Goal: Transaction & Acquisition: Purchase product/service

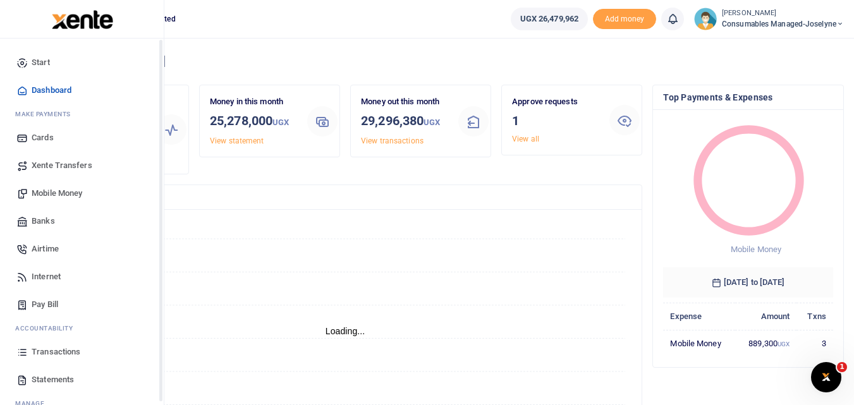
click at [20, 354] on icon at bounding box center [21, 351] width 11 height 11
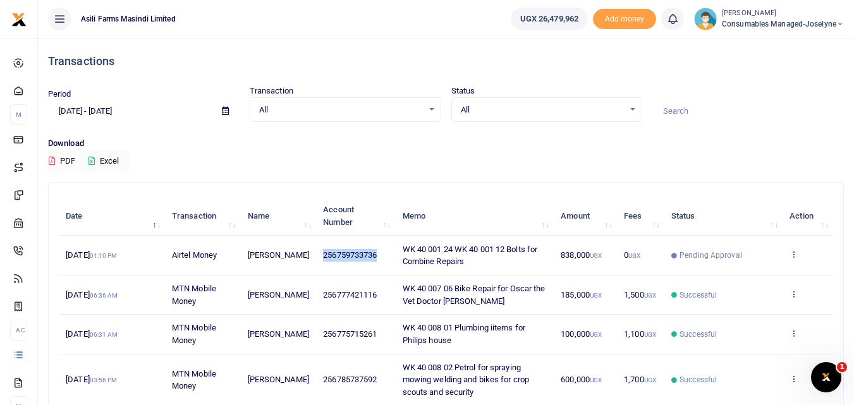
drag, startPoint x: 376, startPoint y: 255, endPoint x: 314, endPoint y: 254, distance: 61.9
click at [316, 254] on td "256759733736" at bounding box center [355, 255] width 79 height 39
copy span "256759733736"
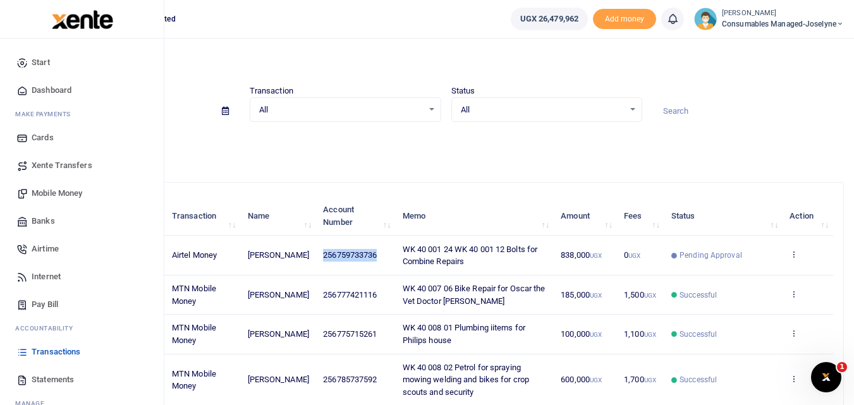
click at [64, 195] on span "Mobile Money" at bounding box center [57, 193] width 51 height 13
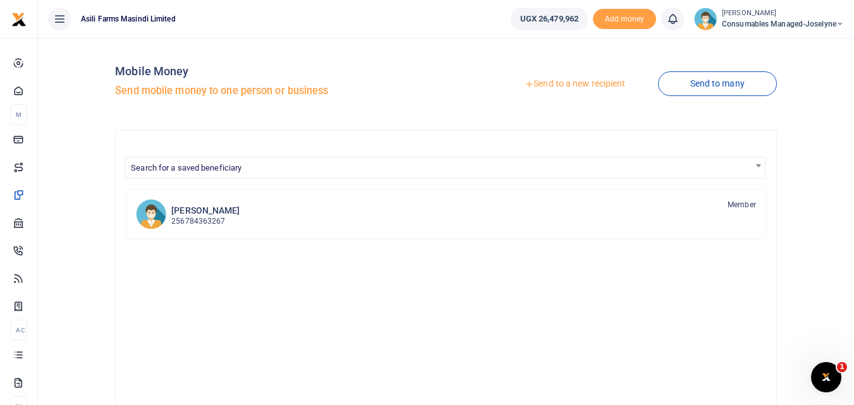
click at [552, 80] on link "Send to a new recipient" at bounding box center [574, 84] width 165 height 23
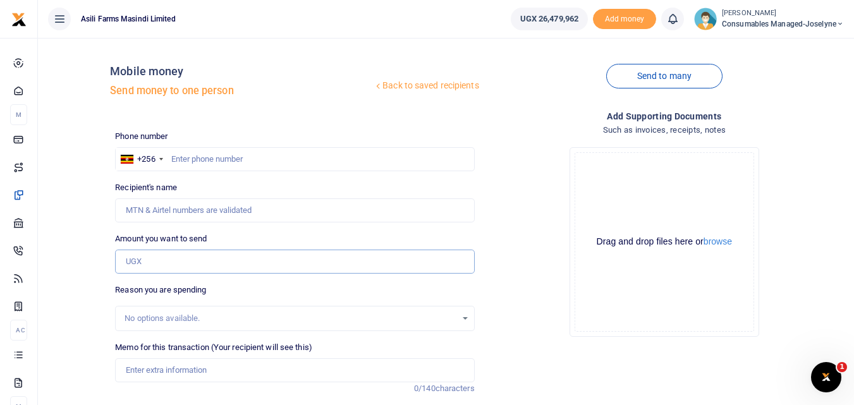
click at [145, 268] on input "Amount you want to send" at bounding box center [294, 262] width 359 height 24
paste input "256759733736"
type input "256759733736"
click at [183, 155] on input "text" at bounding box center [294, 159] width 359 height 24
type input "759733736"
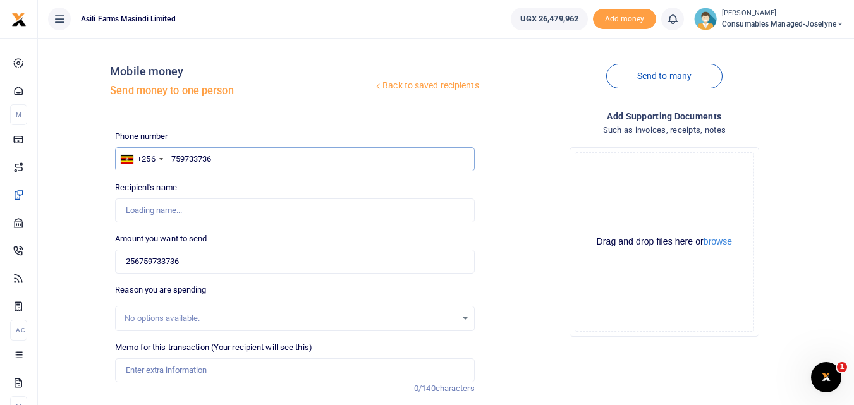
type input "[PERSON_NAME]"
type input "759733736"
click at [200, 251] on input "256759733736" at bounding box center [294, 262] width 359 height 24
type input "2"
click at [143, 261] on input "0" at bounding box center [294, 262] width 359 height 24
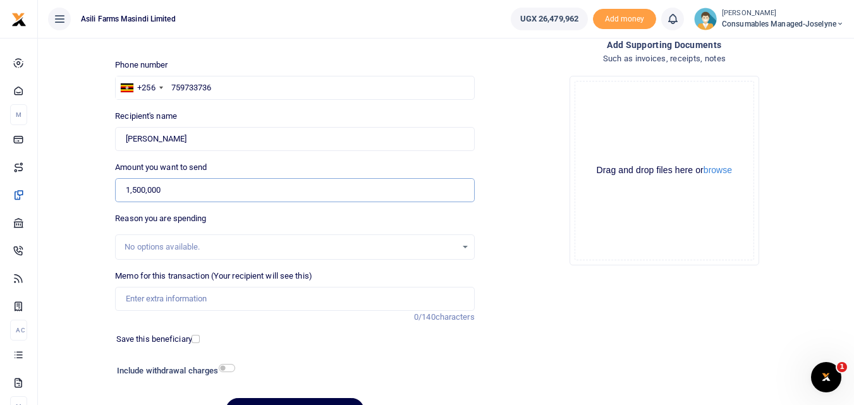
scroll to position [73, 0]
type input "1,500,000"
click at [174, 296] on input "Memo for this transaction (Your recipient will see this)" at bounding box center [294, 298] width 359 height 24
click at [119, 296] on input "Memo for this transaction (Your recipient will see this)" at bounding box center [294, 298] width 359 height 24
paste input "WK 41 /008 / 01"
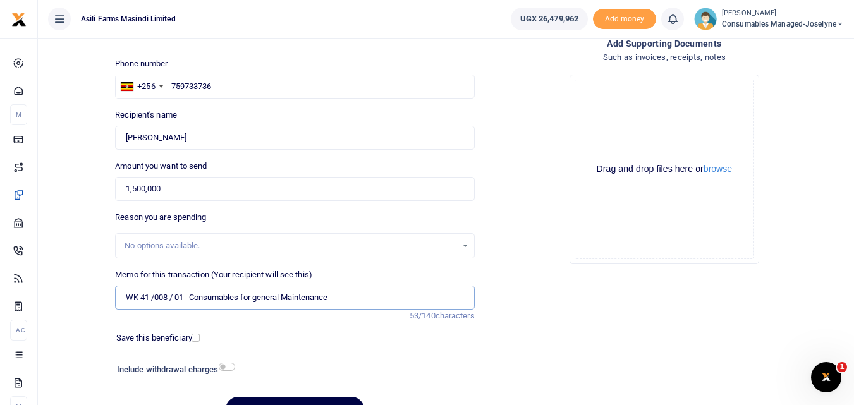
click at [171, 296] on input "WK 41 /008 / 01 Consumables for general Maintenance" at bounding box center [294, 298] width 359 height 24
type input "WK 41 008 /01 Consumables for general Maintenance"
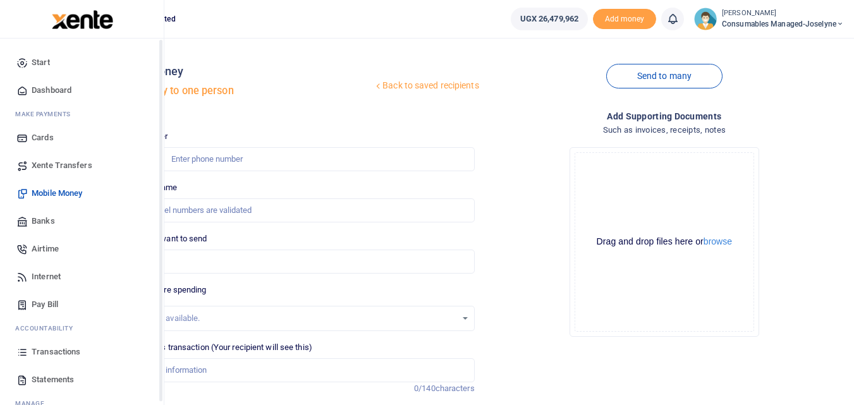
click at [21, 359] on link "Transactions" at bounding box center [81, 352] width 143 height 28
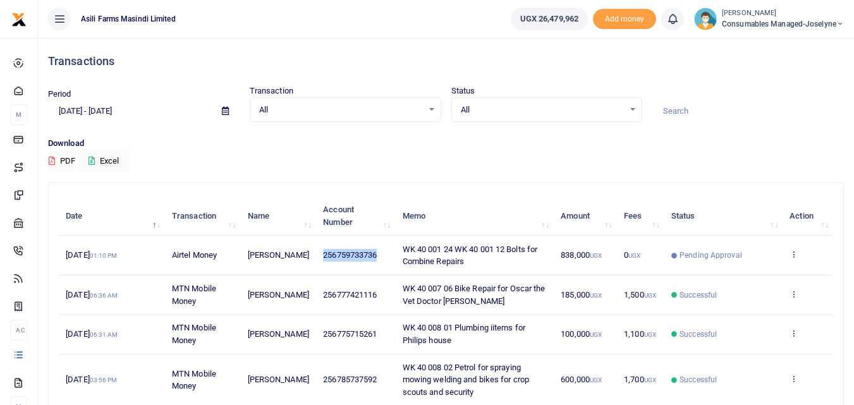
drag, startPoint x: 381, startPoint y: 255, endPoint x: 311, endPoint y: 257, distance: 70.2
click at [316, 257] on td "256759733736" at bounding box center [355, 255] width 79 height 39
copy span "256759733736"
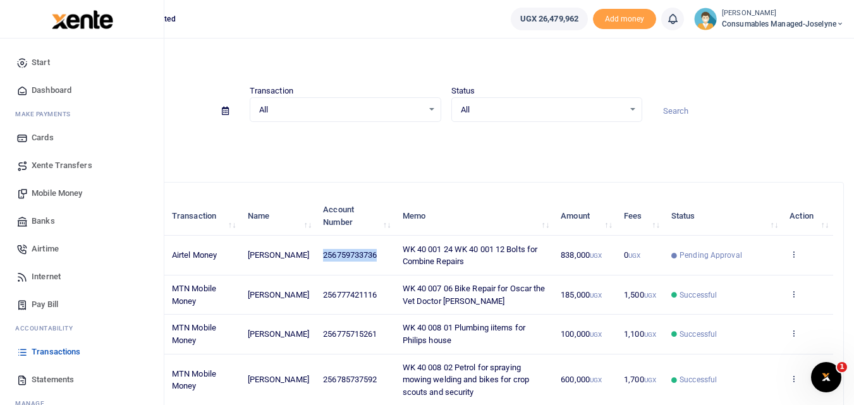
click at [64, 192] on span "Mobile Money" at bounding box center [57, 193] width 51 height 13
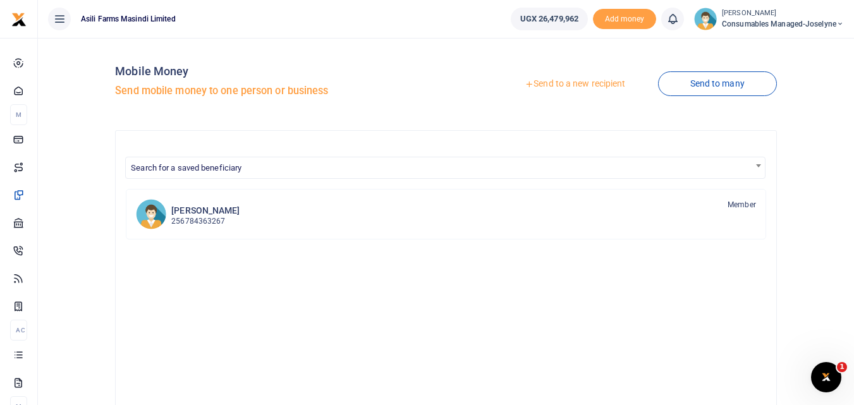
click at [555, 77] on link "Send to a new recipient" at bounding box center [574, 84] width 165 height 23
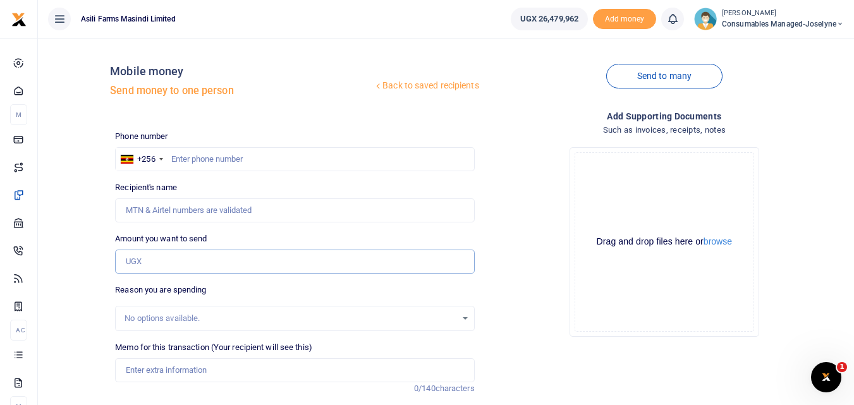
click at [141, 267] on input "Amount you want to send" at bounding box center [294, 262] width 359 height 24
paste input "256759733736"
type input "256759733736"
click at [185, 162] on input "text" at bounding box center [294, 159] width 359 height 24
type input "759733736"
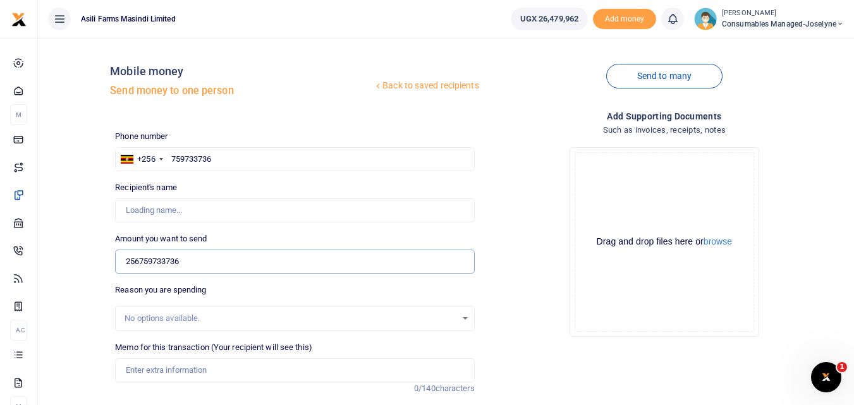
click at [218, 262] on input "256759733736" at bounding box center [294, 262] width 359 height 24
type input "2"
type input "0"
type input "Stephen Mutibwa"
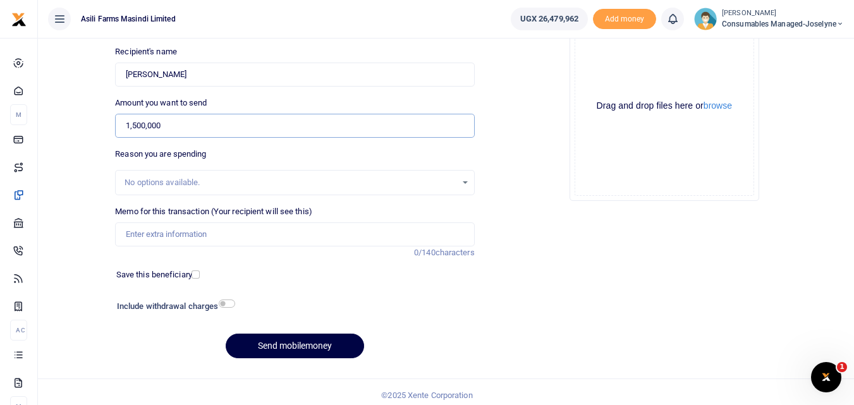
scroll to position [138, 0]
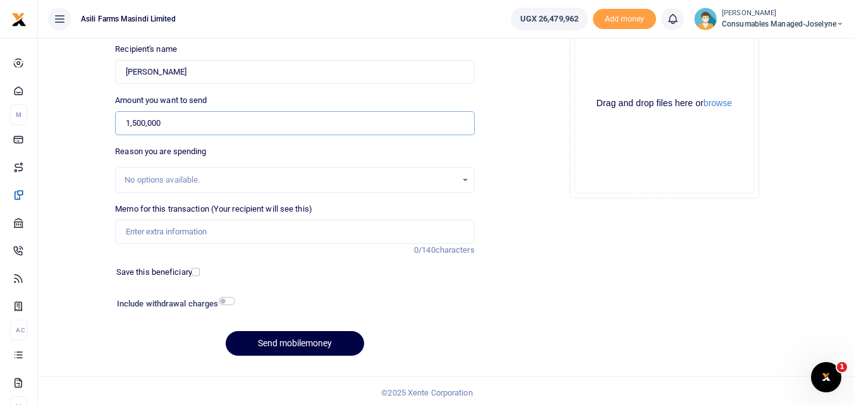
type input "1,500,000"
drag, startPoint x: 151, startPoint y: 241, endPoint x: 147, endPoint y: 234, distance: 7.9
click at [147, 234] on input "Memo for this transaction (Your recipient will see this)" at bounding box center [294, 232] width 359 height 24
click at [133, 230] on input "Memo for this transaction (Your recipient will see this)" at bounding box center [294, 232] width 359 height 24
paste input "WK 41 /008 / 01"
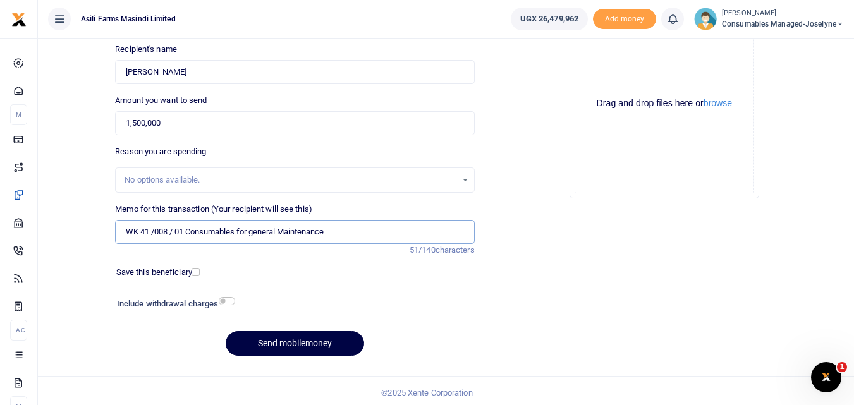
click at [171, 231] on input "WK 41 /008 / 01 Consumables for general Maintenance" at bounding box center [294, 232] width 359 height 24
type input "WK 41 008 01 Consumables for general Maintenance"
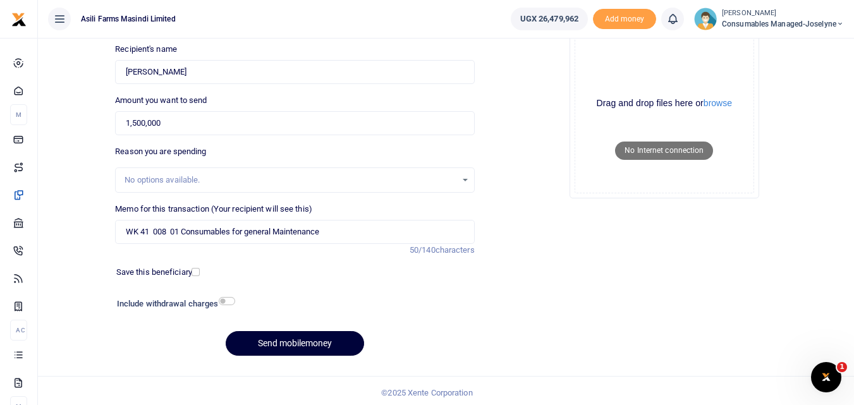
click at [279, 349] on button "Send mobilemoney" at bounding box center [295, 343] width 138 height 25
click at [282, 340] on button "Send mobilemoney" at bounding box center [295, 343] width 138 height 25
click at [273, 346] on button "Send mobilemoney" at bounding box center [295, 343] width 138 height 25
click at [284, 346] on button "Send mobilemoney" at bounding box center [295, 343] width 138 height 25
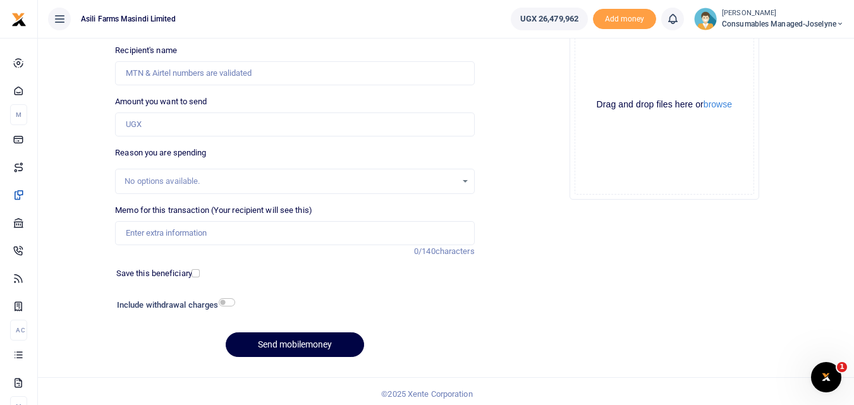
scroll to position [137, 0]
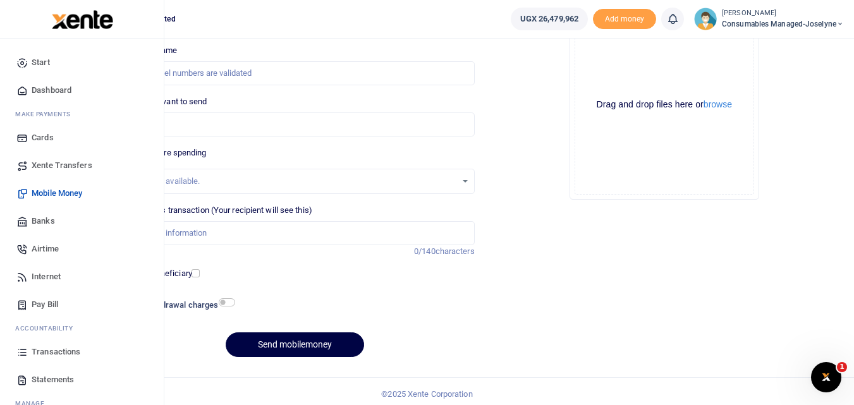
click at [21, 351] on icon at bounding box center [21, 351] width 11 height 11
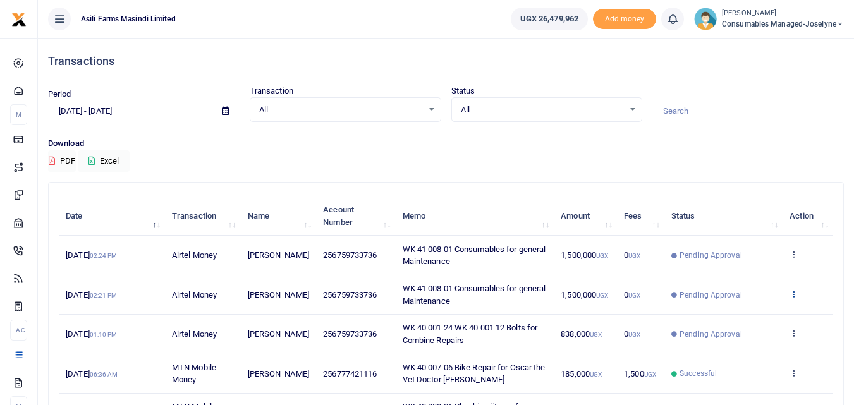
click at [790, 293] on icon at bounding box center [793, 293] width 8 height 9
click at [777, 320] on link "View details" at bounding box center [747, 315] width 100 height 18
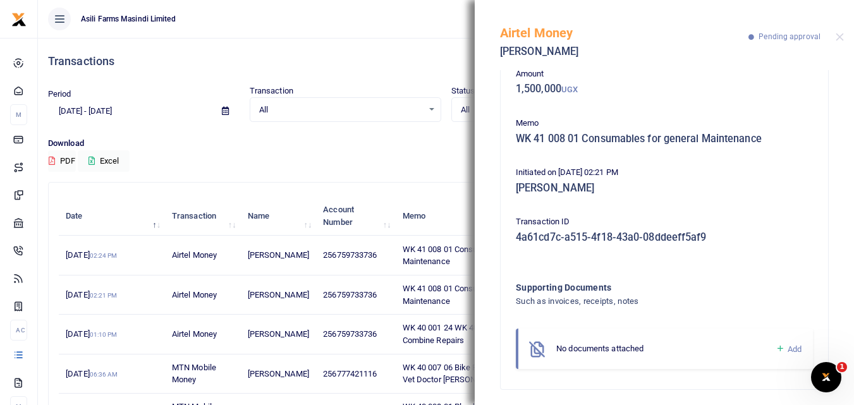
scroll to position [75, 0]
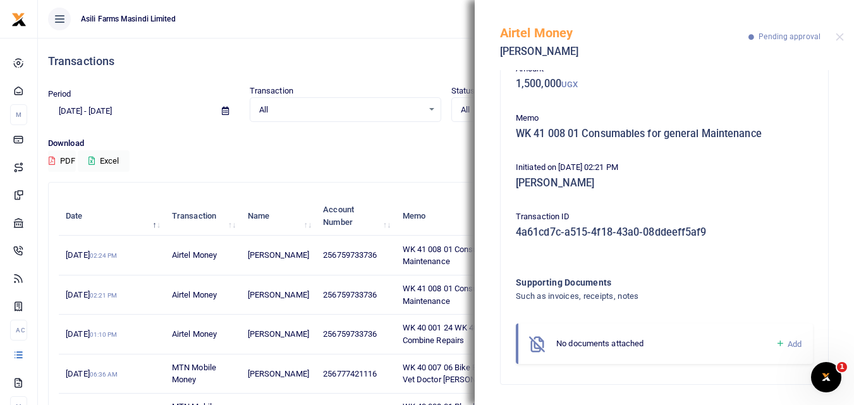
click at [775, 344] on icon at bounding box center [779, 343] width 9 height 11
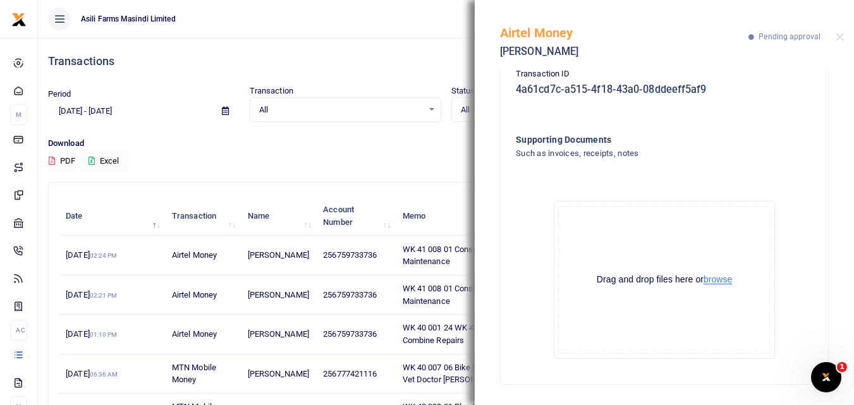
click at [707, 284] on button "browse" at bounding box center [717, 279] width 28 height 9
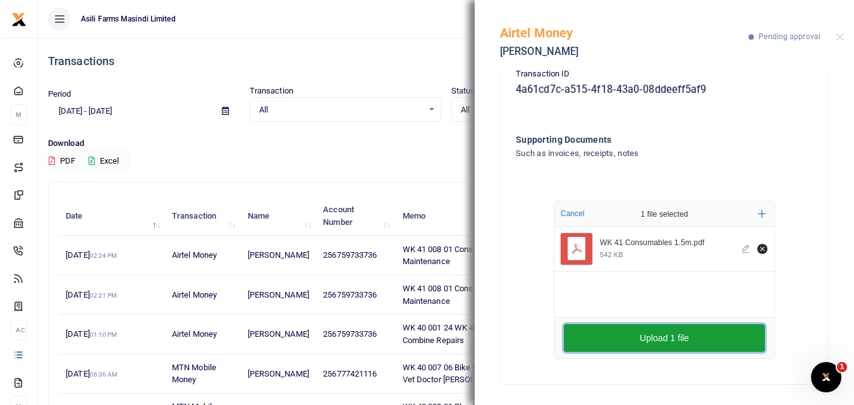
click at [653, 334] on button "Upload 1 file" at bounding box center [664, 338] width 201 height 28
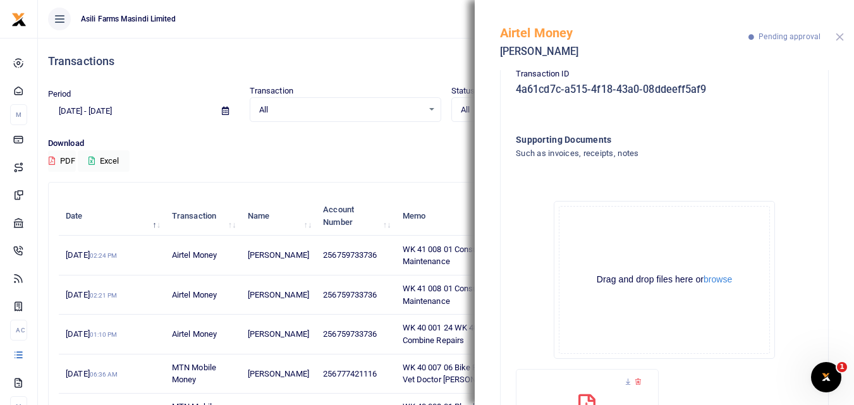
click at [840, 34] on button "Close" at bounding box center [839, 37] width 8 height 8
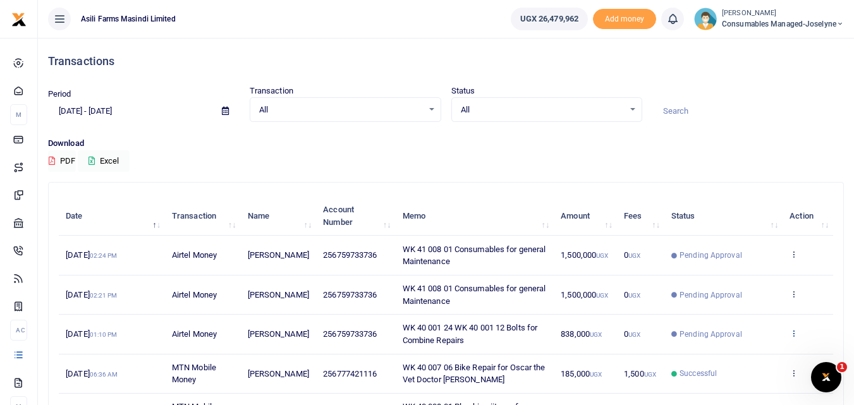
click at [792, 335] on icon at bounding box center [793, 333] width 8 height 9
click at [761, 353] on link "View details" at bounding box center [747, 355] width 100 height 18
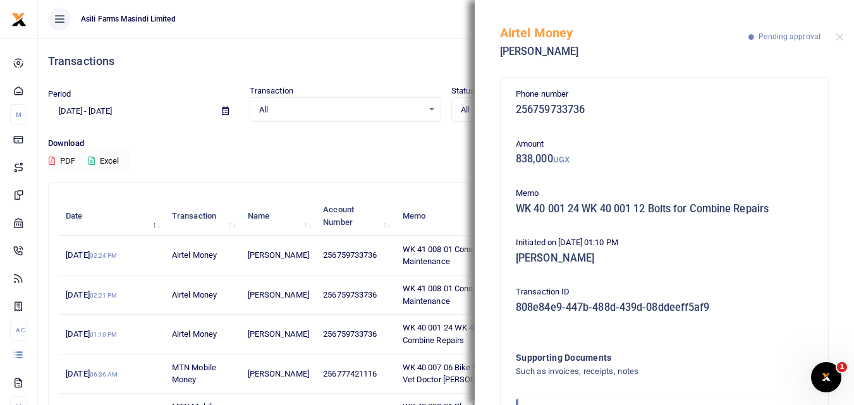
scroll to position [75, 0]
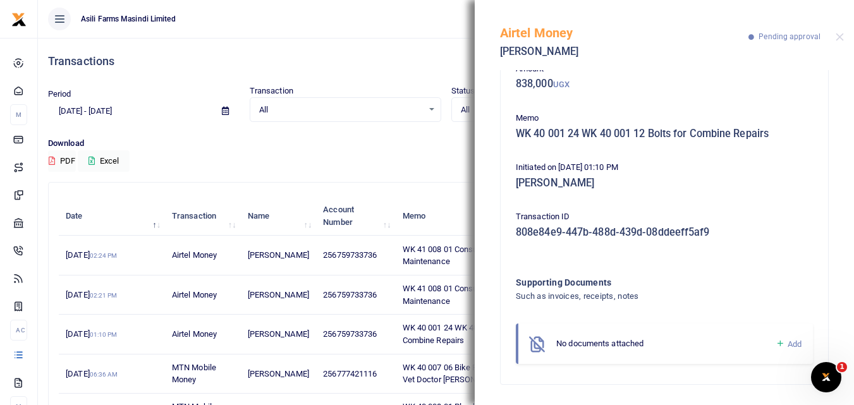
click at [775, 341] on icon at bounding box center [779, 343] width 9 height 11
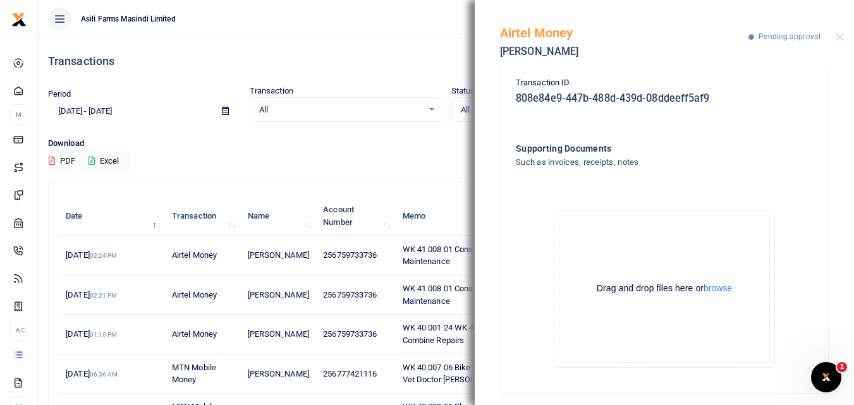
scroll to position [218, 0]
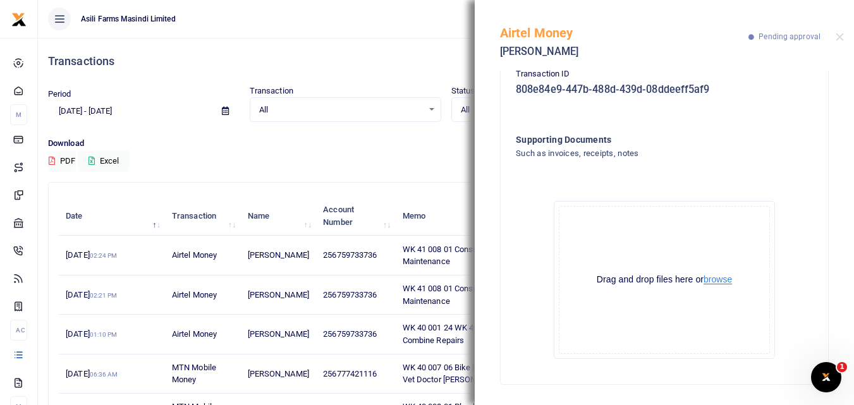
click at [720, 282] on button "browse" at bounding box center [717, 279] width 28 height 9
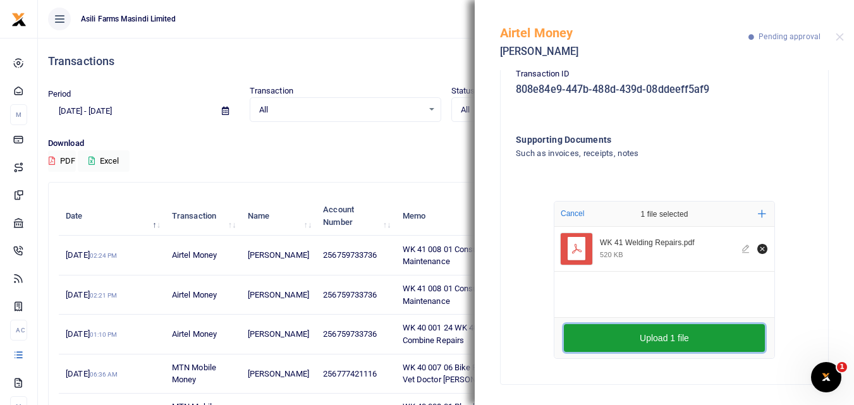
click at [632, 336] on button "Upload 1 file" at bounding box center [664, 338] width 201 height 28
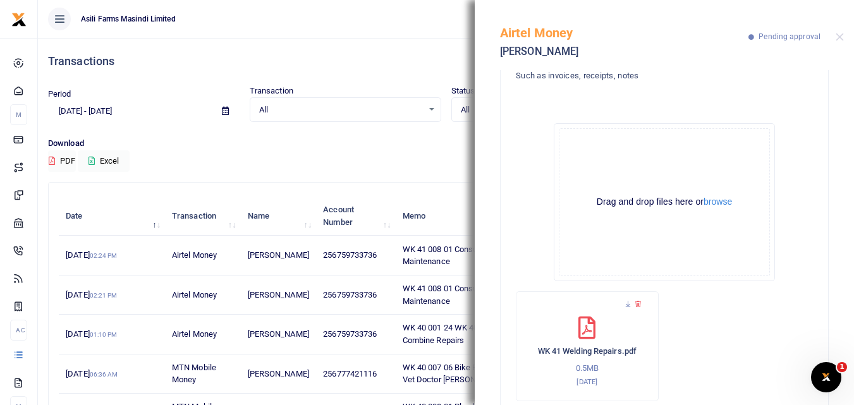
scroll to position [313, 0]
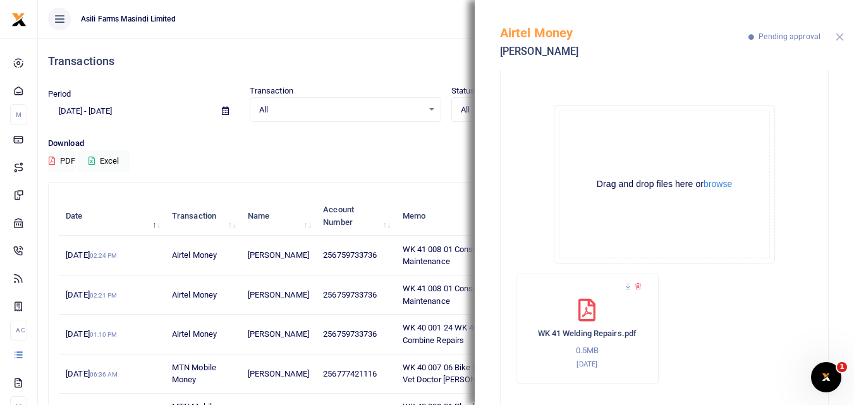
click at [836, 39] on button "Close" at bounding box center [839, 37] width 8 height 8
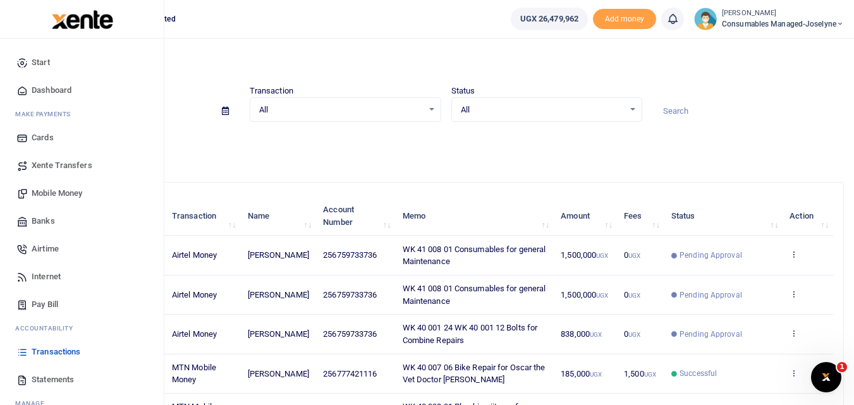
click at [47, 193] on span "Mobile Money" at bounding box center [57, 193] width 51 height 13
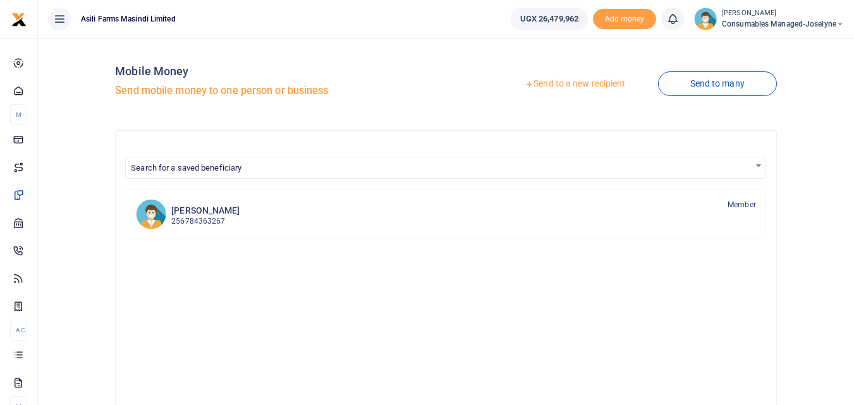
click at [591, 82] on link "Send to a new recipient" at bounding box center [574, 84] width 165 height 23
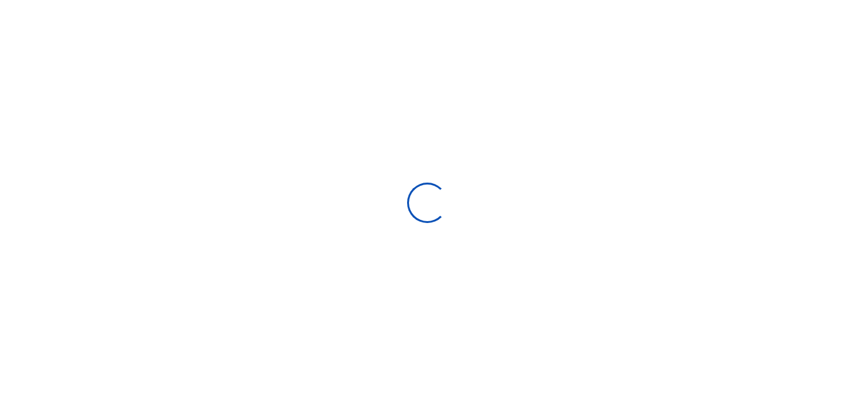
select select
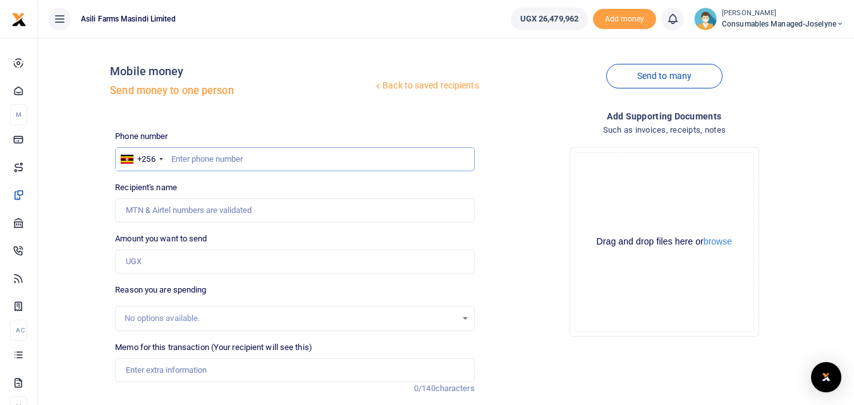
click at [188, 162] on input "text" at bounding box center [294, 159] width 359 height 24
click at [181, 152] on input "text" at bounding box center [294, 159] width 359 height 24
type input "756727434"
click at [191, 257] on input "Amount you want to send" at bounding box center [294, 262] width 359 height 24
type input "[PERSON_NAME]"
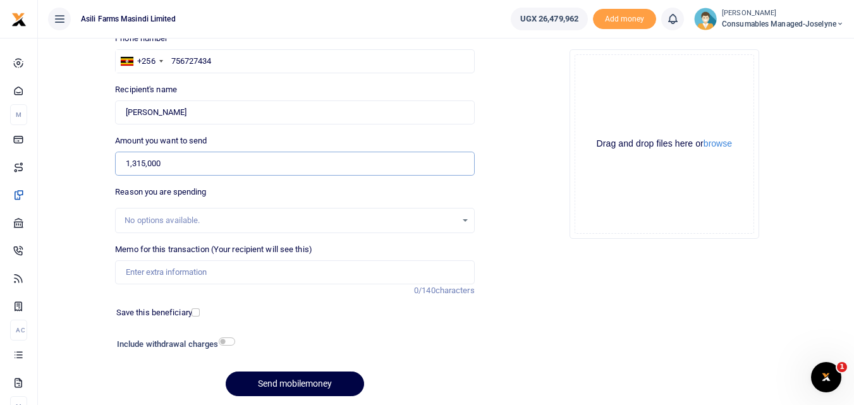
scroll to position [109, 0]
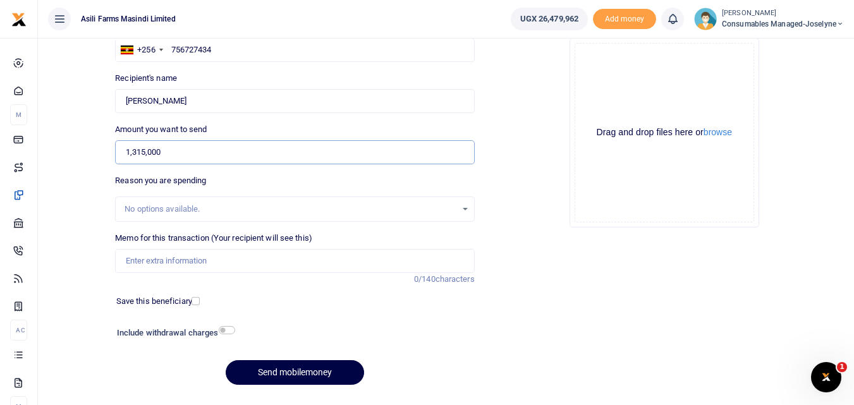
type input "1,315,000"
click at [209, 267] on input "Memo for this transaction (Your recipient will see this)" at bounding box center [294, 261] width 359 height 24
click at [131, 257] on input "Memo for this transaction (Your recipient will see this)" at bounding box center [294, 261] width 359 height 24
paste input "WK 41 /001 / 12"
click at [162, 115] on div "Phone number +256 Uganda +256 756727434 Phone is required. Recipient's name Fou…" at bounding box center [294, 208] width 369 height 375
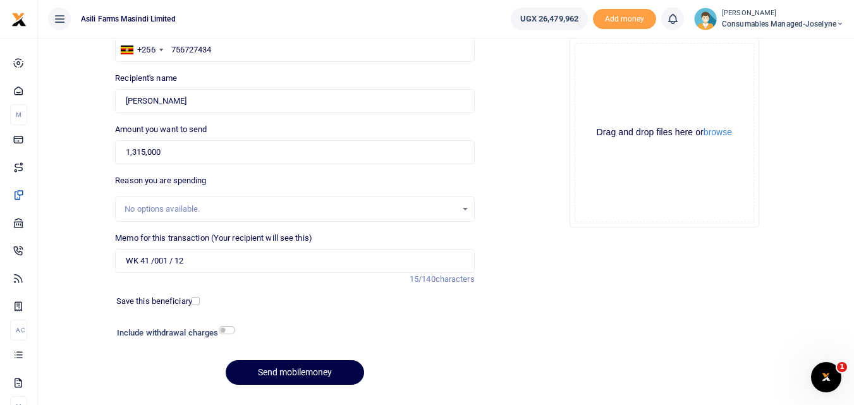
scroll to position [142, 0]
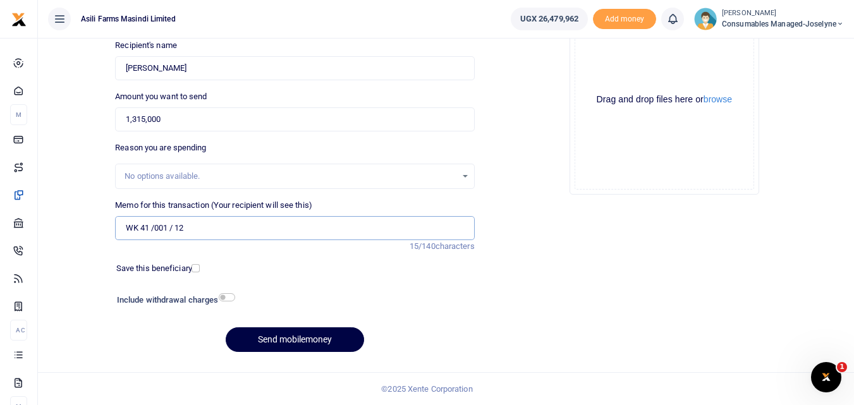
click at [210, 231] on input "WK 41 /001 / 12" at bounding box center [294, 228] width 359 height 24
click at [207, 225] on input "WK 41 /001 / 12" at bounding box center [294, 228] width 359 height 24
paste input "WK 41 /001 / 18"
click at [236, 232] on input "WK 41 /001 / 12 WK 41 /001 / 18 Welding materials for repairing Combines" at bounding box center [294, 228] width 359 height 24
click at [219, 231] on input "WK 41 /001 / 12 WK 41 /001 18 Welding materials for repairing Combines" at bounding box center [294, 228] width 359 height 24
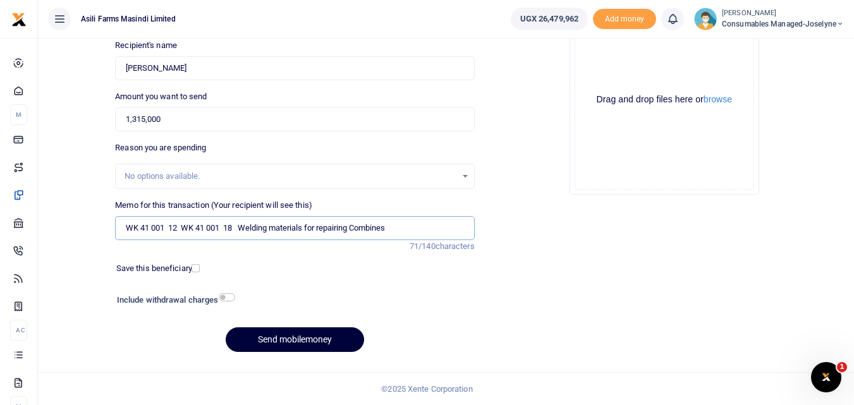
type input "WK 41 001 12 WK 41 001 18 Welding materials for repairing Combines"
click at [288, 337] on button "Send mobilemoney" at bounding box center [295, 339] width 138 height 25
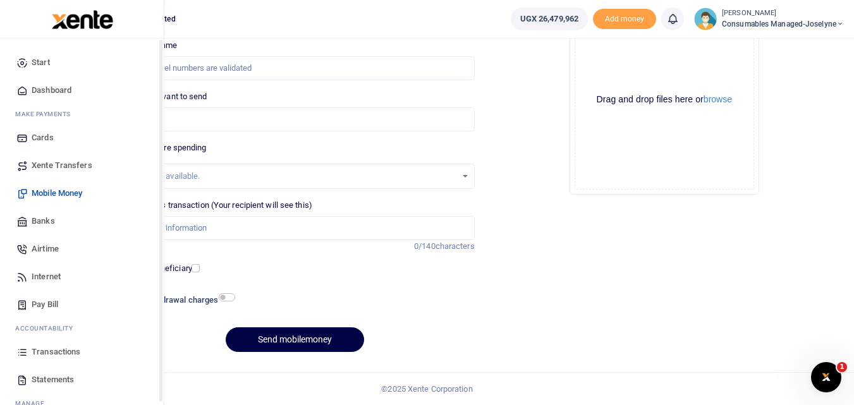
click at [25, 352] on icon at bounding box center [21, 351] width 11 height 11
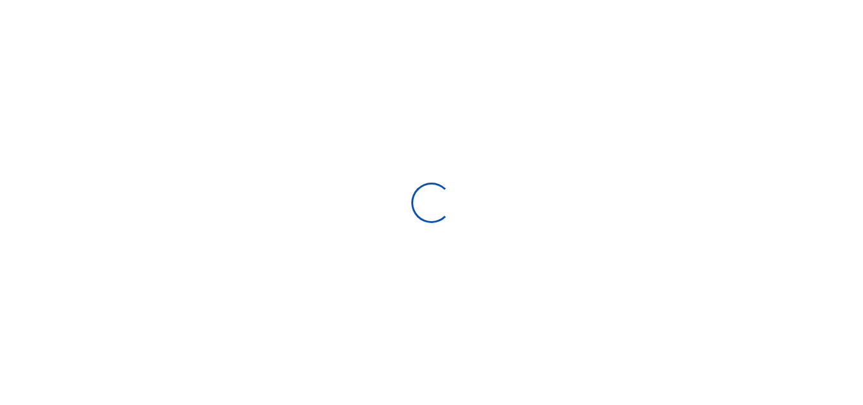
select select
type input "[DATE] - [DATE]"
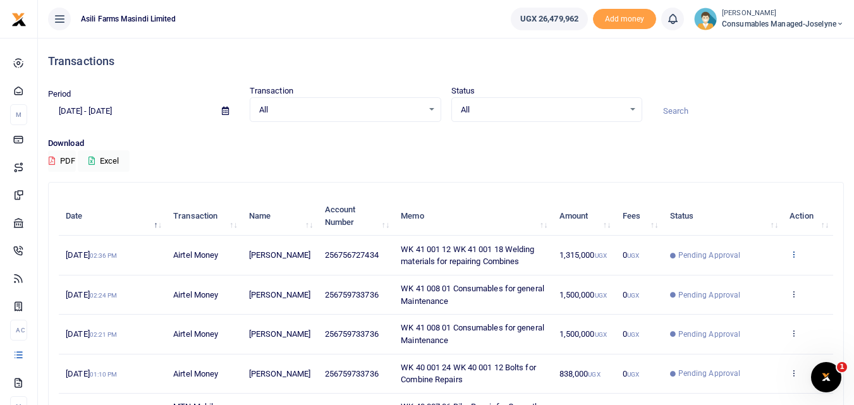
click at [791, 251] on icon at bounding box center [793, 254] width 8 height 9
click at [742, 274] on link "View details" at bounding box center [747, 276] width 100 height 18
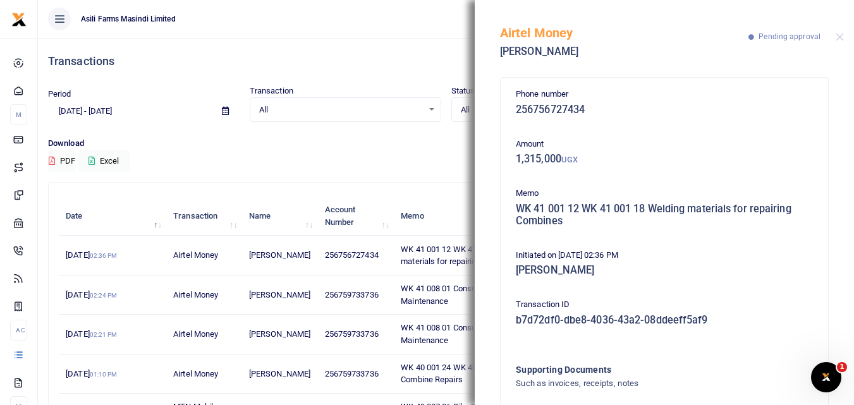
scroll to position [88, 0]
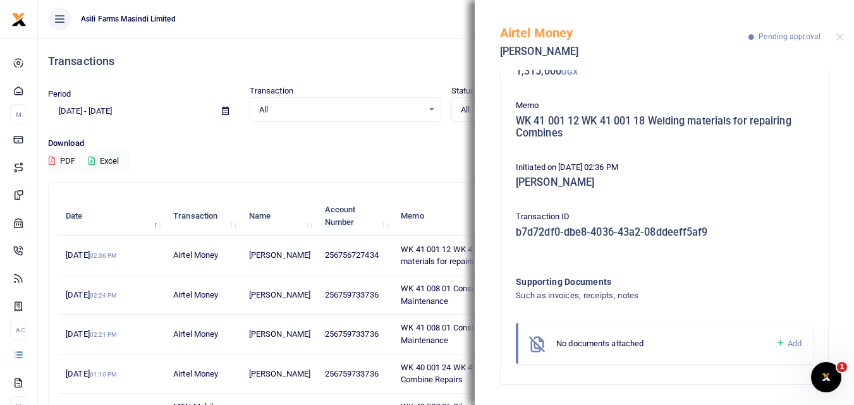
click at [775, 342] on icon at bounding box center [779, 342] width 9 height 11
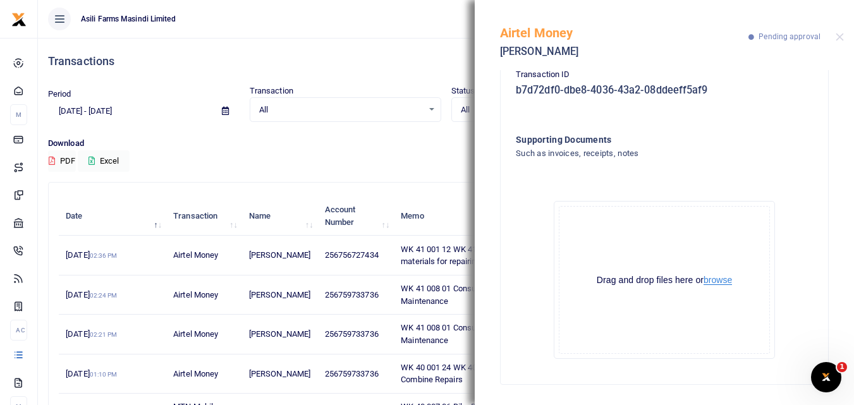
click at [717, 280] on button "browse" at bounding box center [717, 280] width 28 height 9
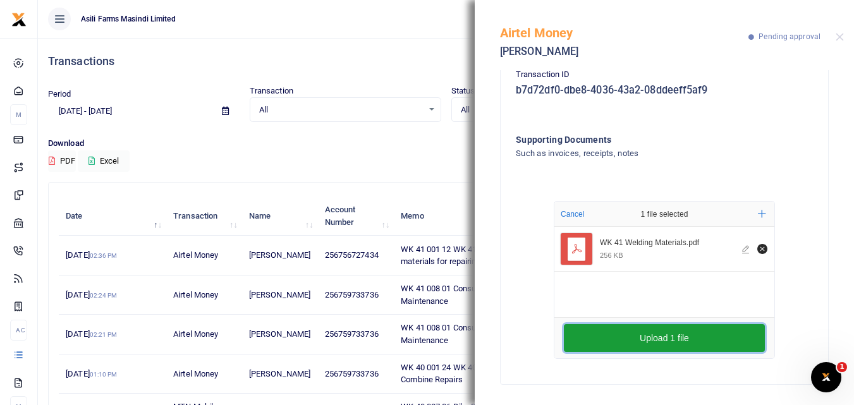
click at [697, 337] on button "Upload 1 file" at bounding box center [664, 338] width 201 height 28
